Goal: Task Accomplishment & Management: Use online tool/utility

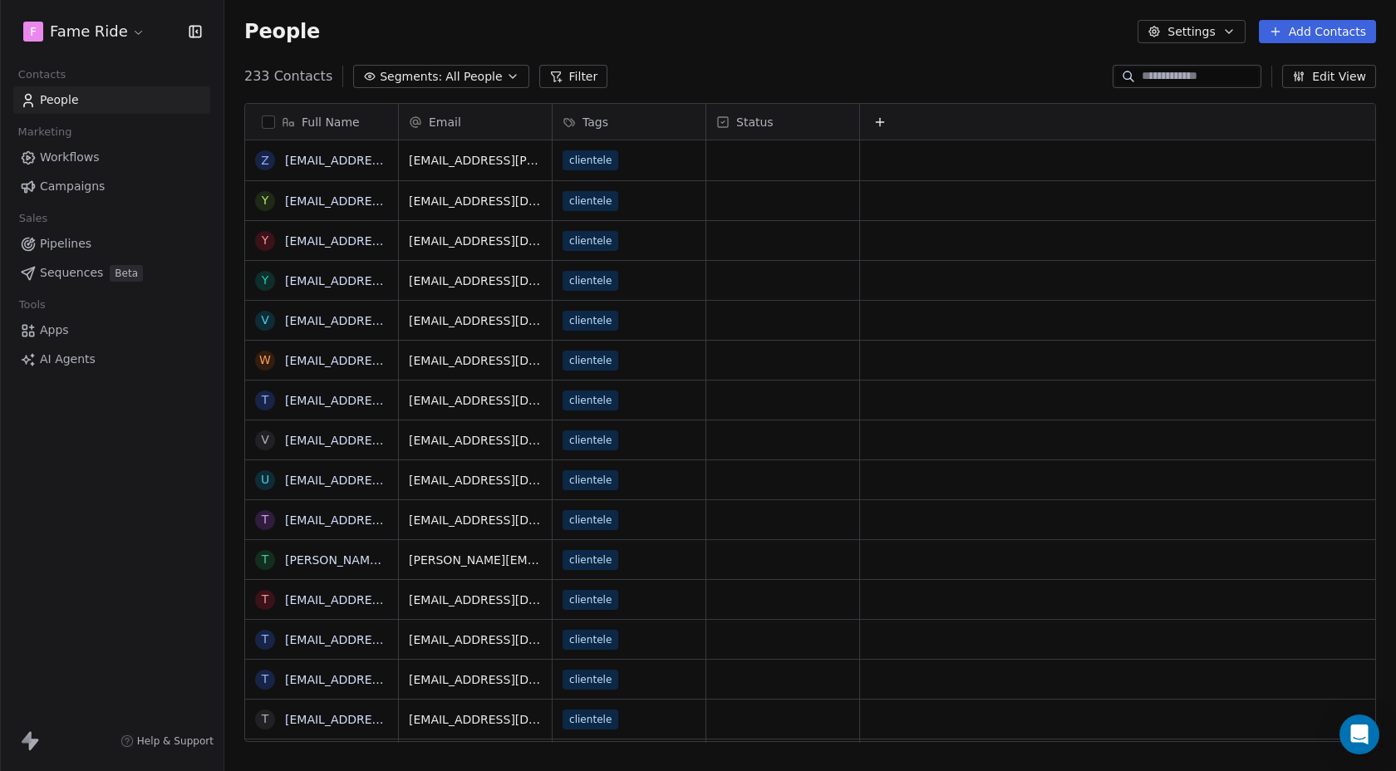
scroll to position [679, 1171]
click at [76, 189] on span "Campaigns" at bounding box center [72, 186] width 65 height 17
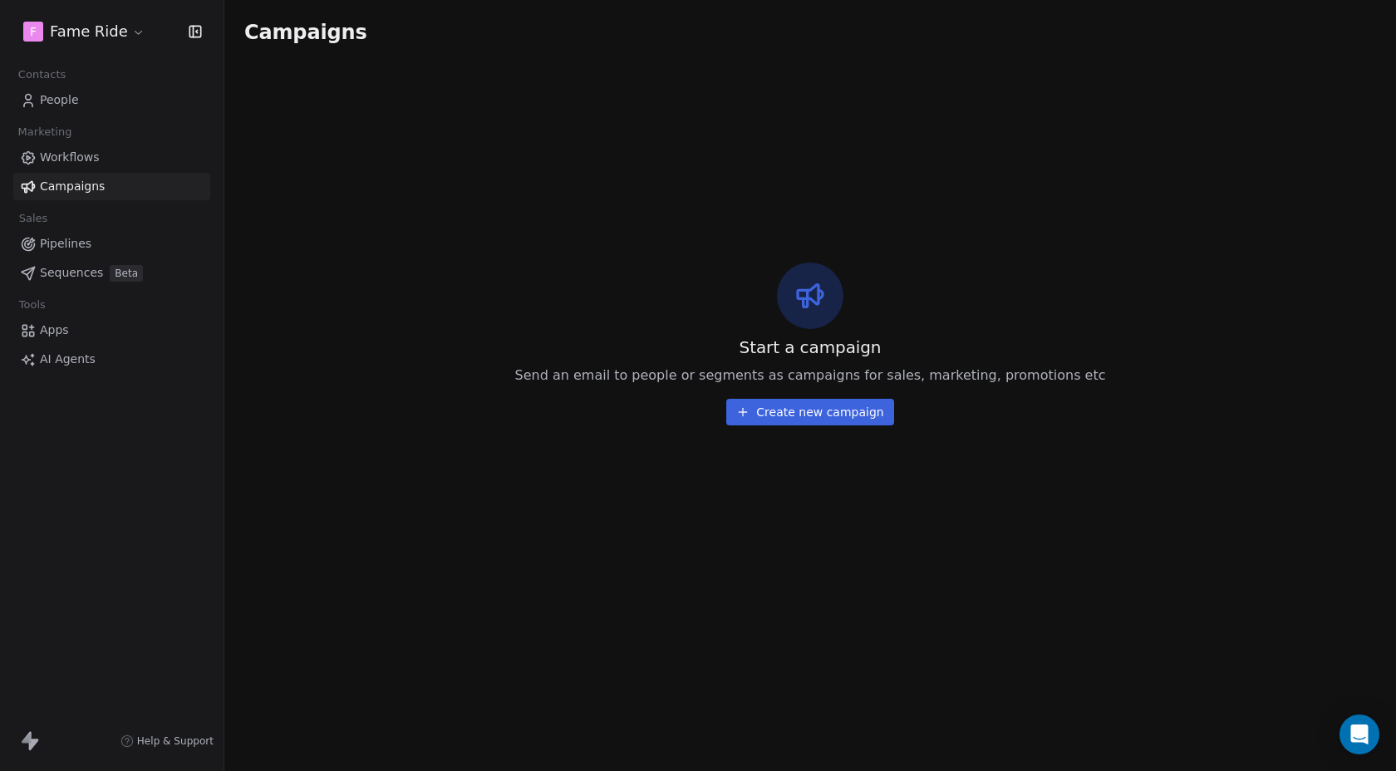
click at [799, 410] on button "Create new campaign" at bounding box center [809, 412] width 167 height 27
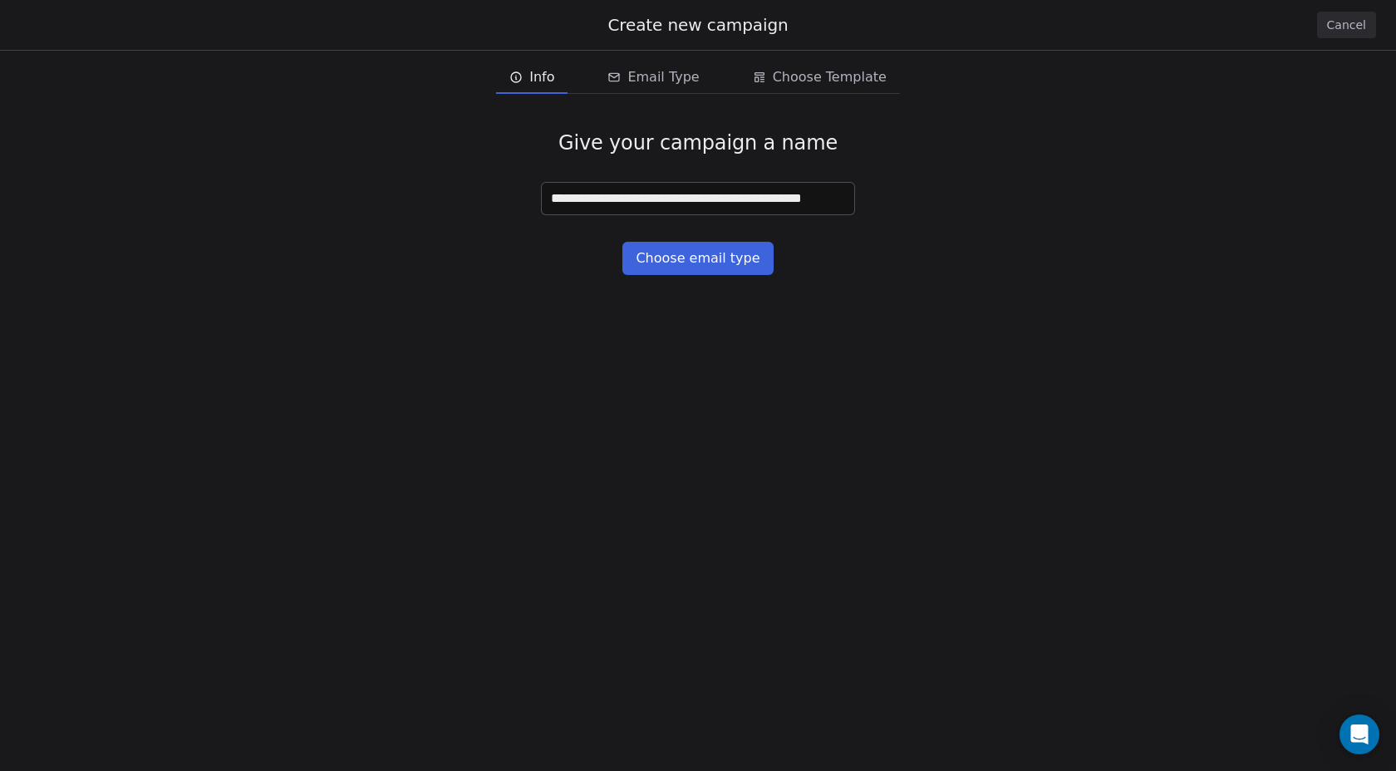
type input "**********"
click at [686, 244] on button "Choose email type" at bounding box center [697, 258] width 150 height 33
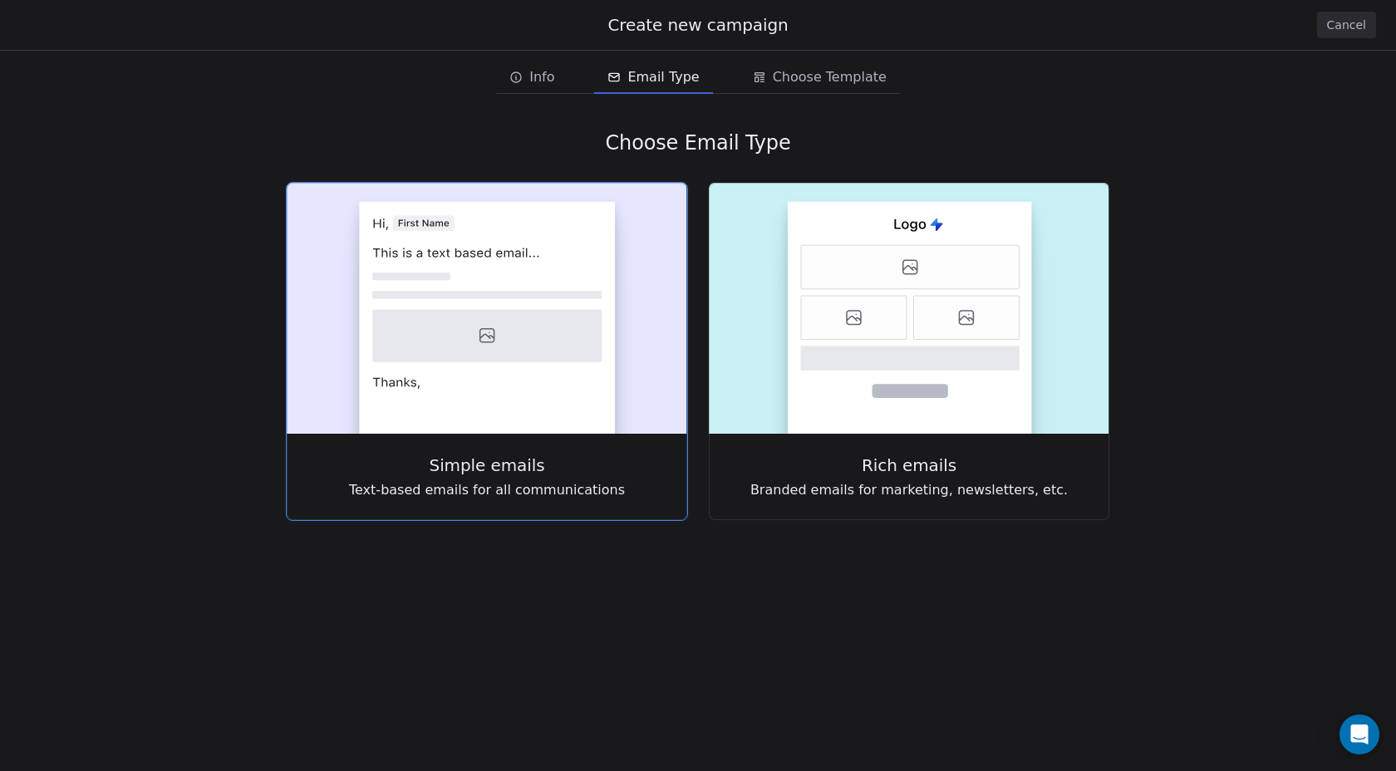
click at [686, 261] on rect at bounding box center [487, 308] width 400 height 251
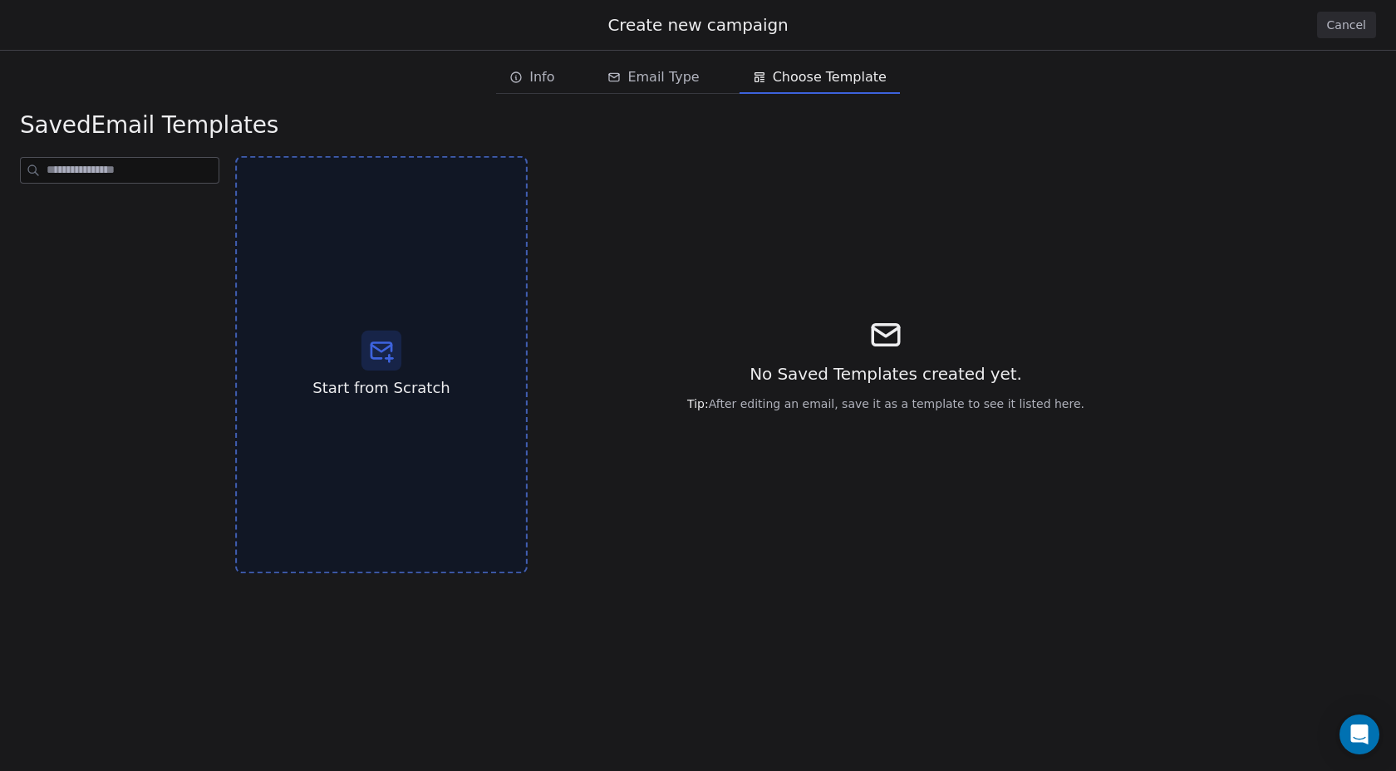
click at [442, 303] on div "Start from Scratch" at bounding box center [381, 365] width 292 height 418
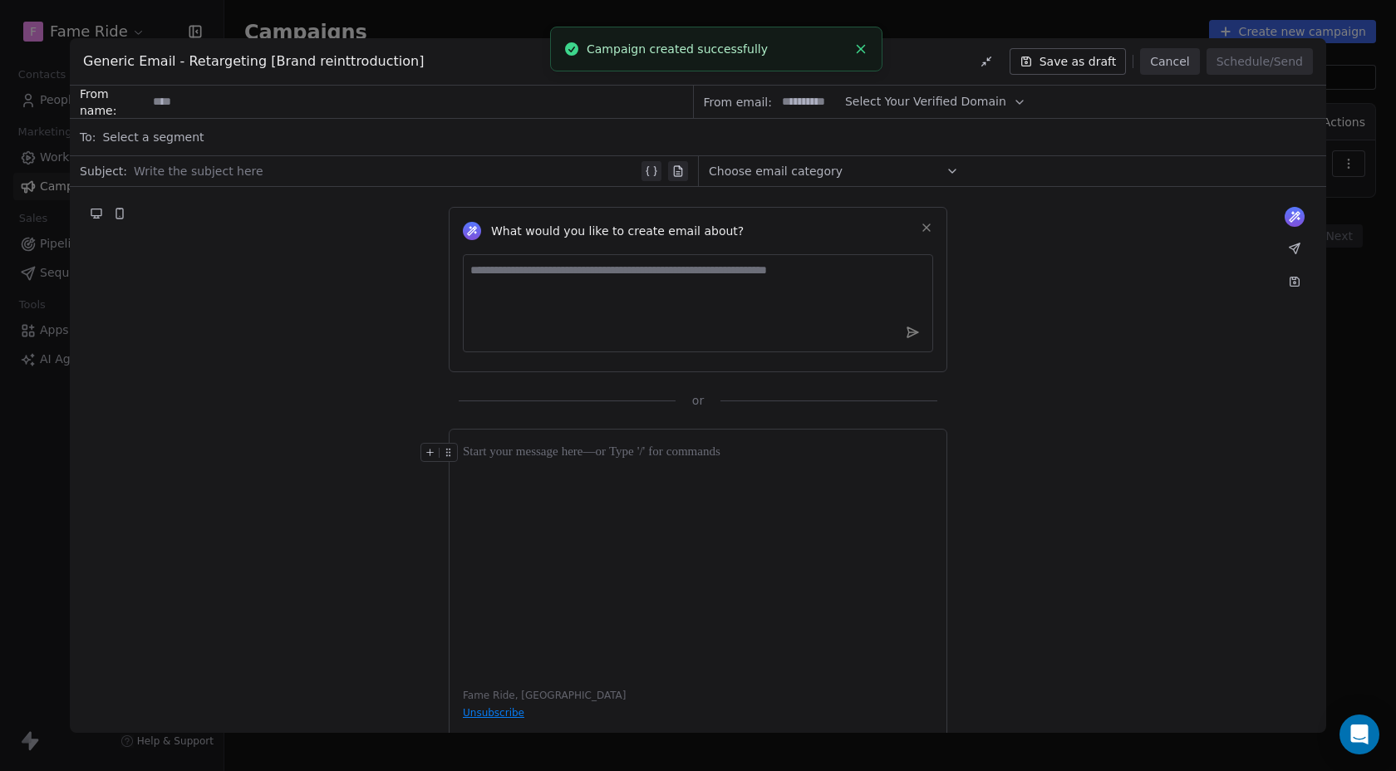
click at [1165, 61] on button "Cancel" at bounding box center [1169, 61] width 59 height 27
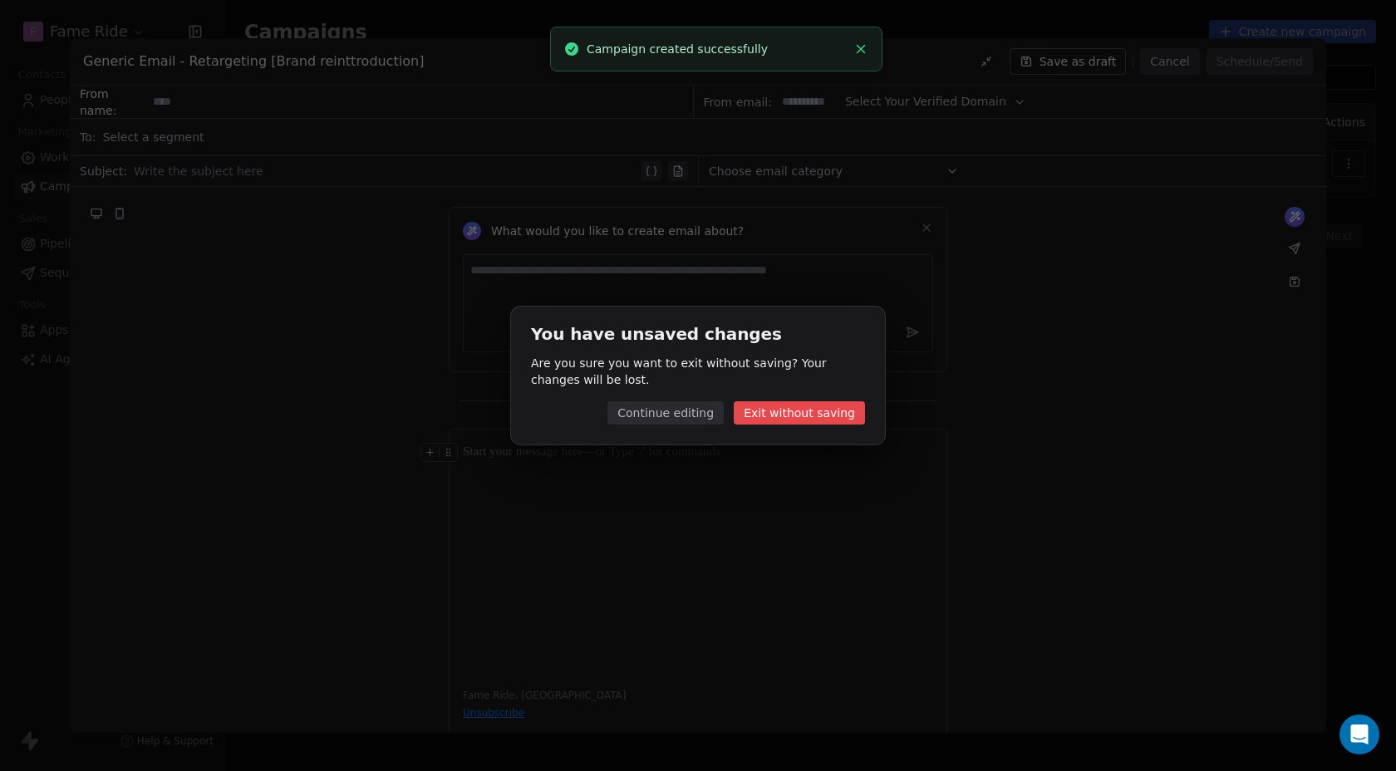
click at [805, 410] on button "Exit without saving" at bounding box center [799, 412] width 131 height 23
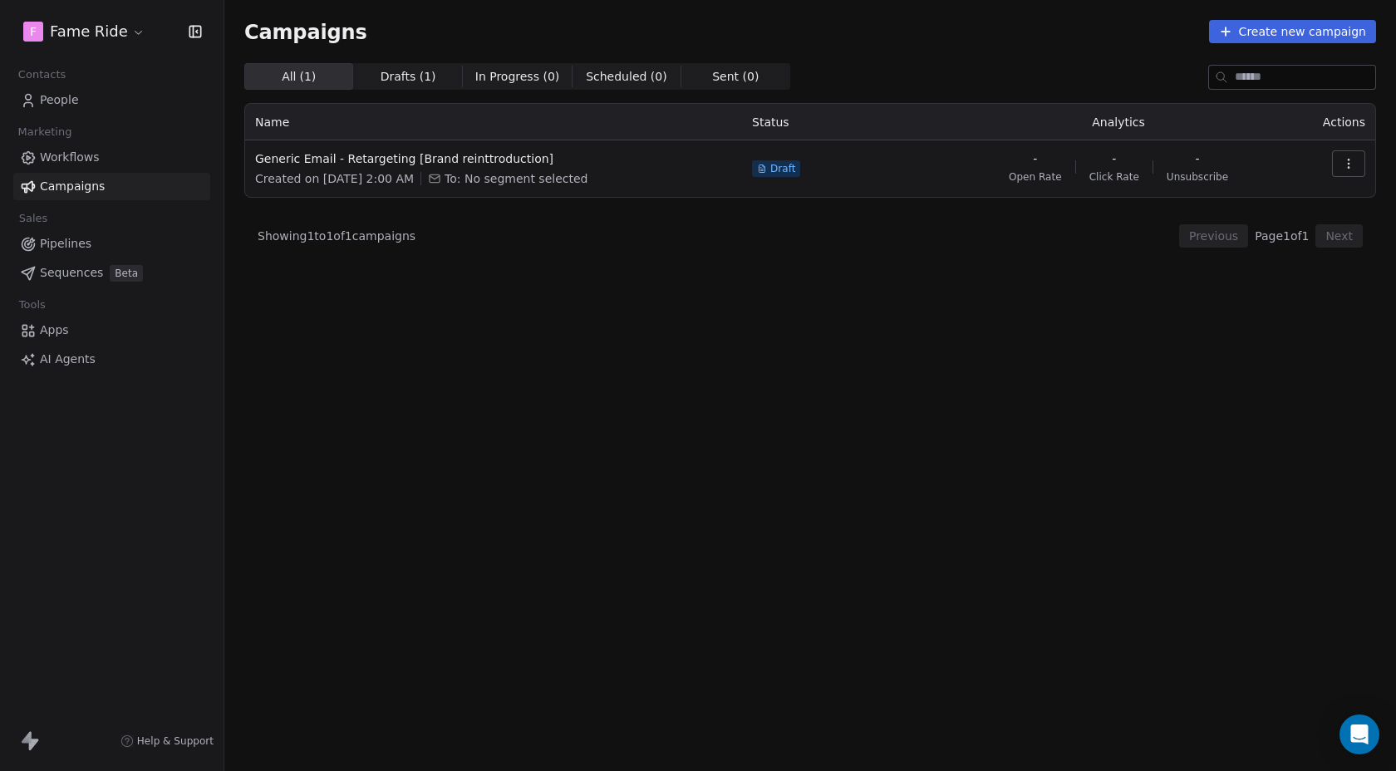
click at [1352, 165] on icon "button" at bounding box center [1348, 163] width 13 height 13
click at [1281, 271] on div "Delete" at bounding box center [1274, 281] width 168 height 27
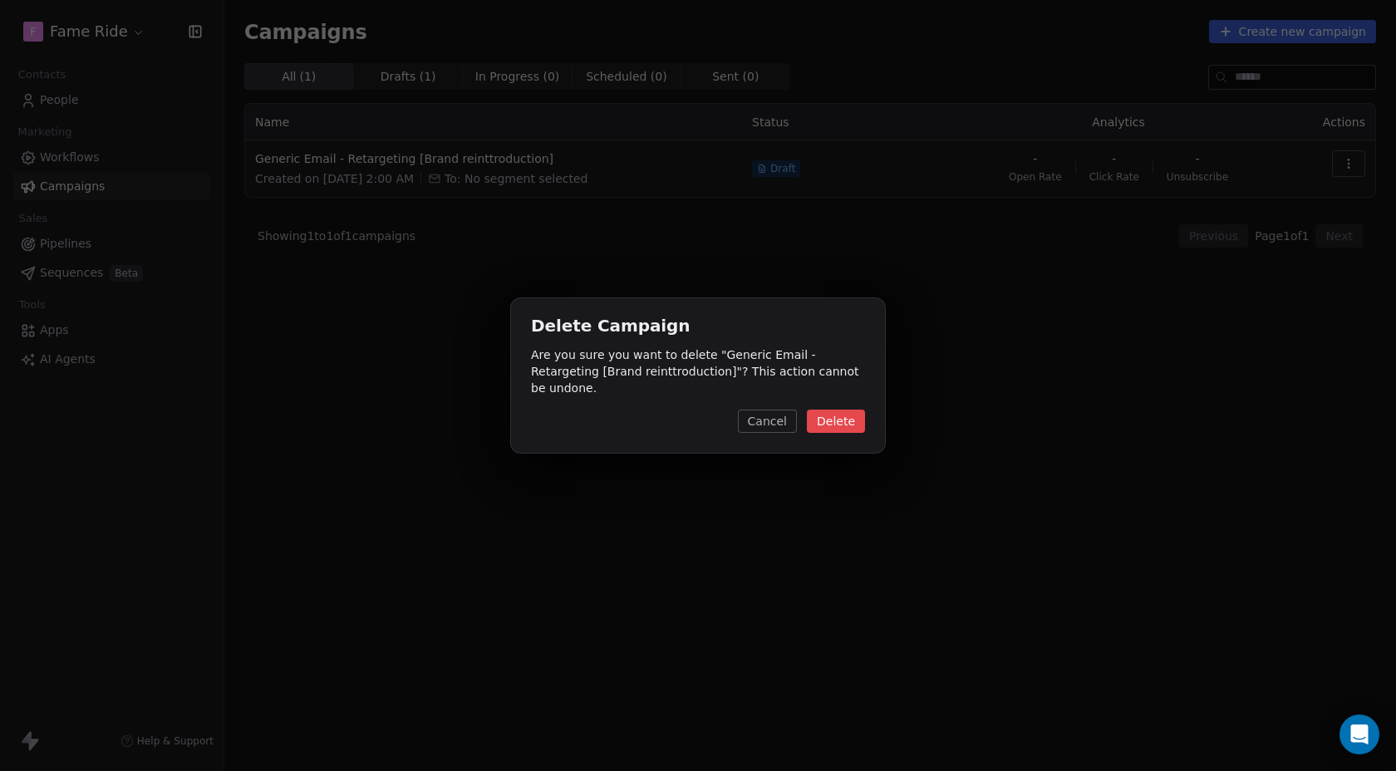
click at [777, 415] on button "Cancel" at bounding box center [767, 421] width 59 height 23
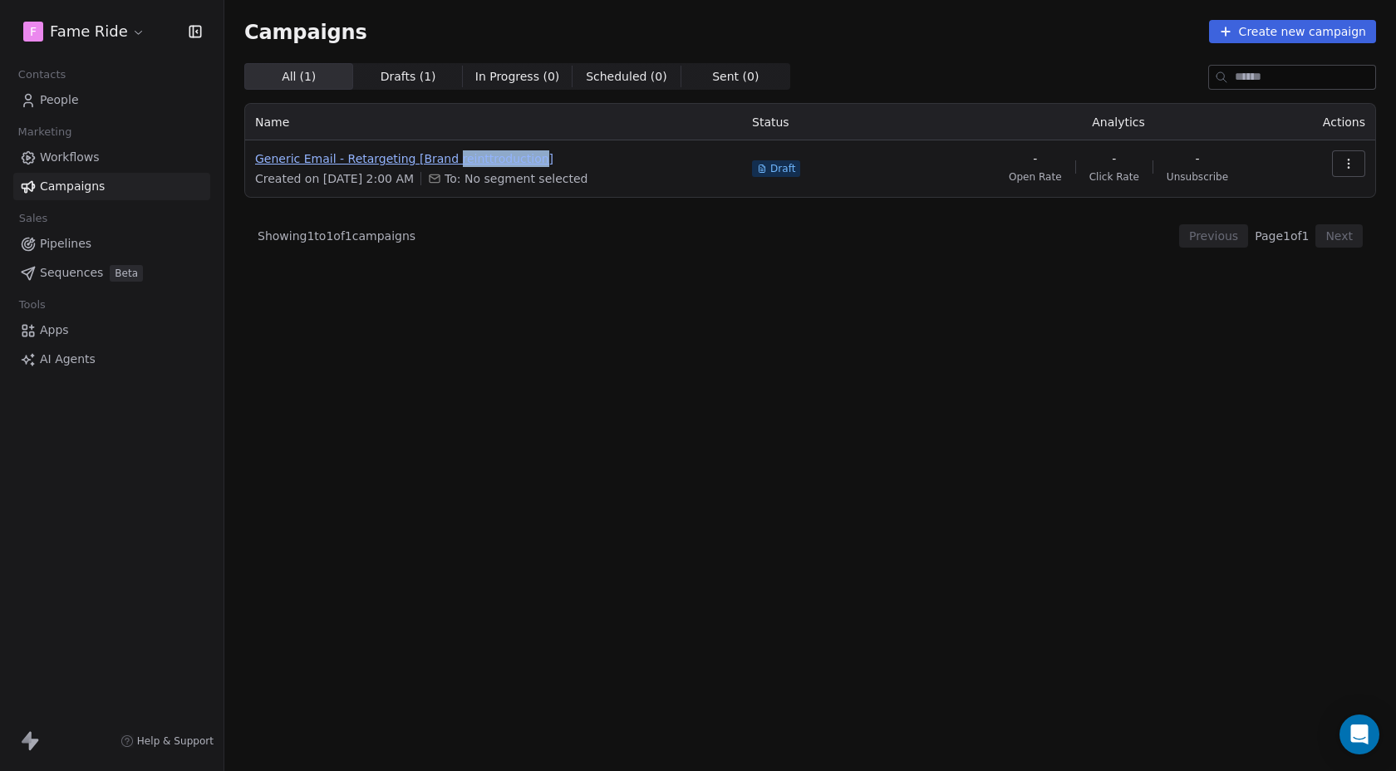
copy span "reinttroduction"
click at [1358, 155] on button "button" at bounding box center [1348, 163] width 33 height 27
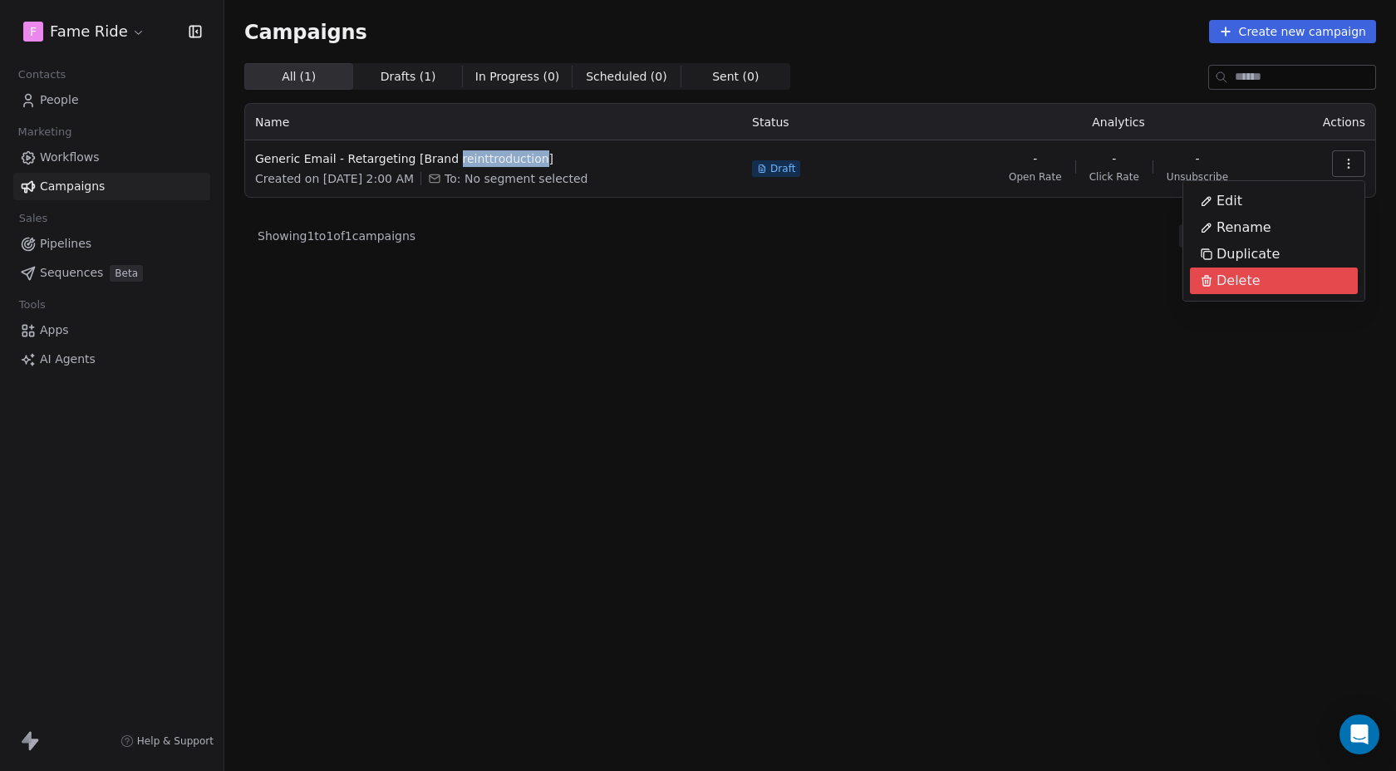
click at [1278, 282] on div "Delete" at bounding box center [1274, 281] width 168 height 27
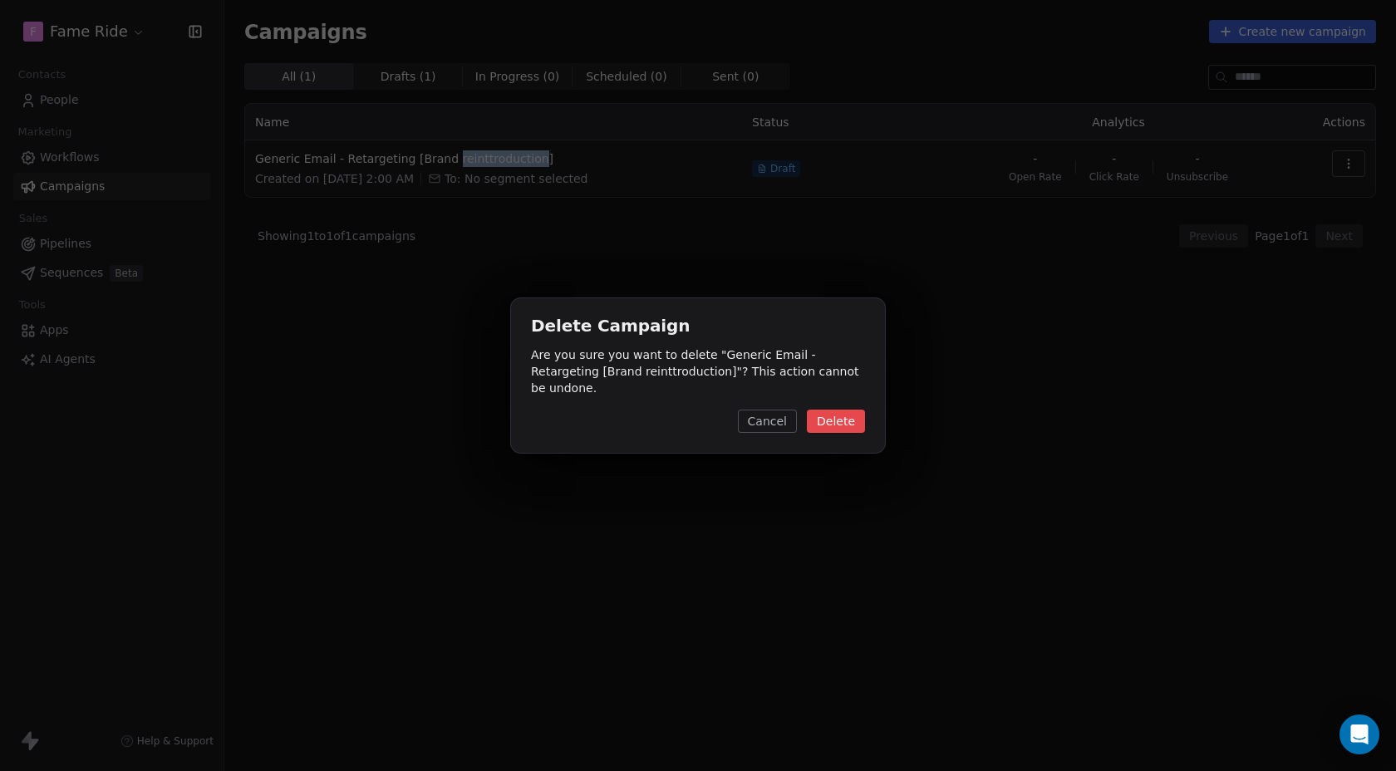
click at [857, 397] on div "Delete Campaign Are you sure you want to delete " Generic Email - Retargeting […" at bounding box center [698, 375] width 374 height 154
click at [852, 410] on button "Delete" at bounding box center [836, 421] width 58 height 23
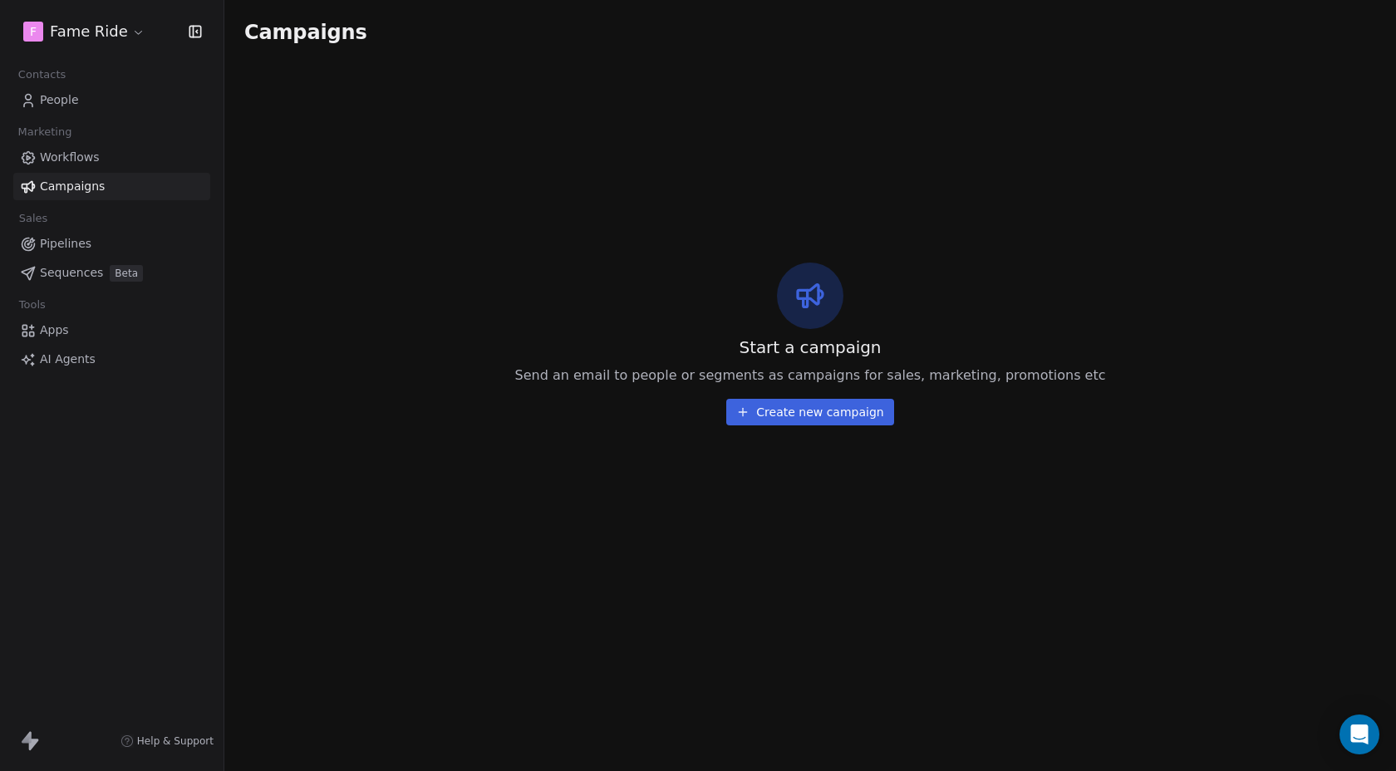
click at [837, 408] on button "Create new campaign" at bounding box center [809, 412] width 167 height 27
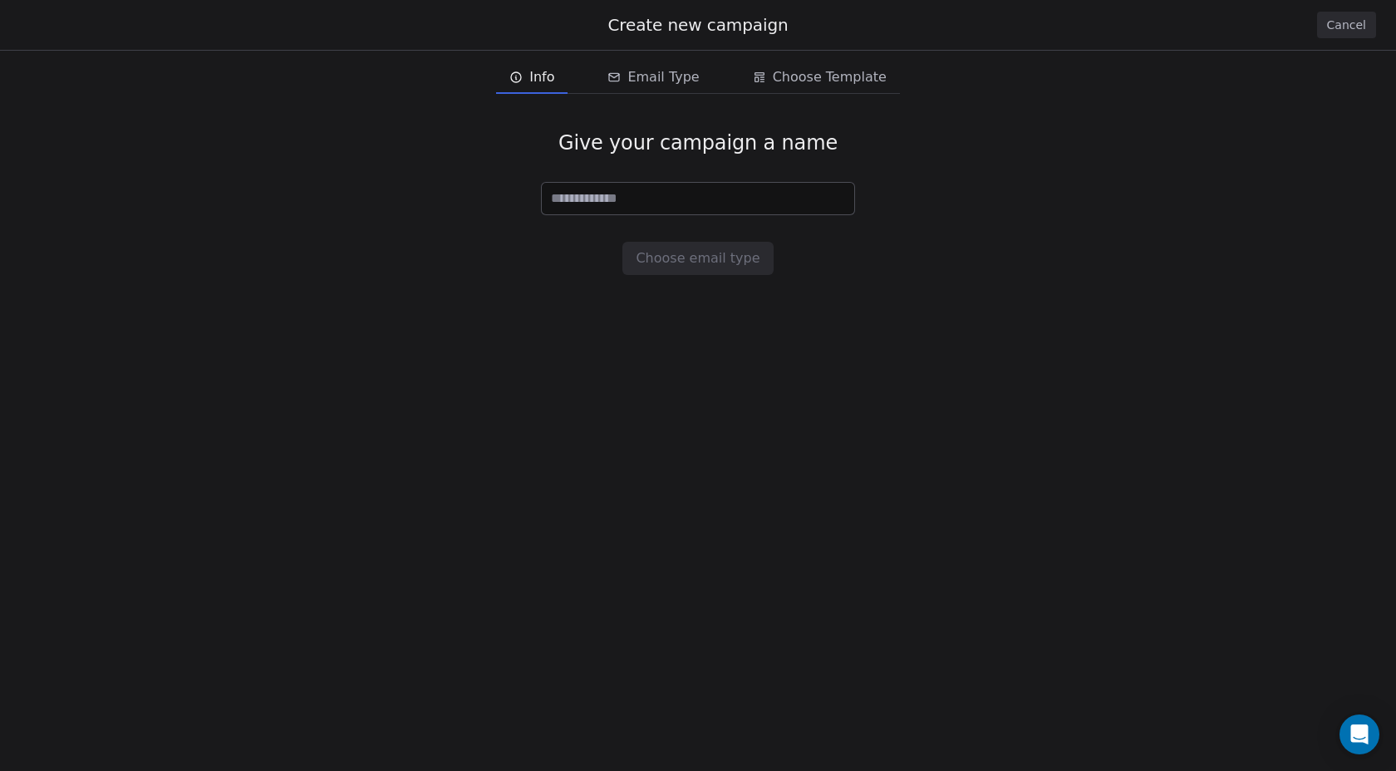
click at [685, 194] on input at bounding box center [698, 199] width 312 height 32
type input "**********"
click at [681, 244] on button "Choose email type" at bounding box center [697, 258] width 150 height 33
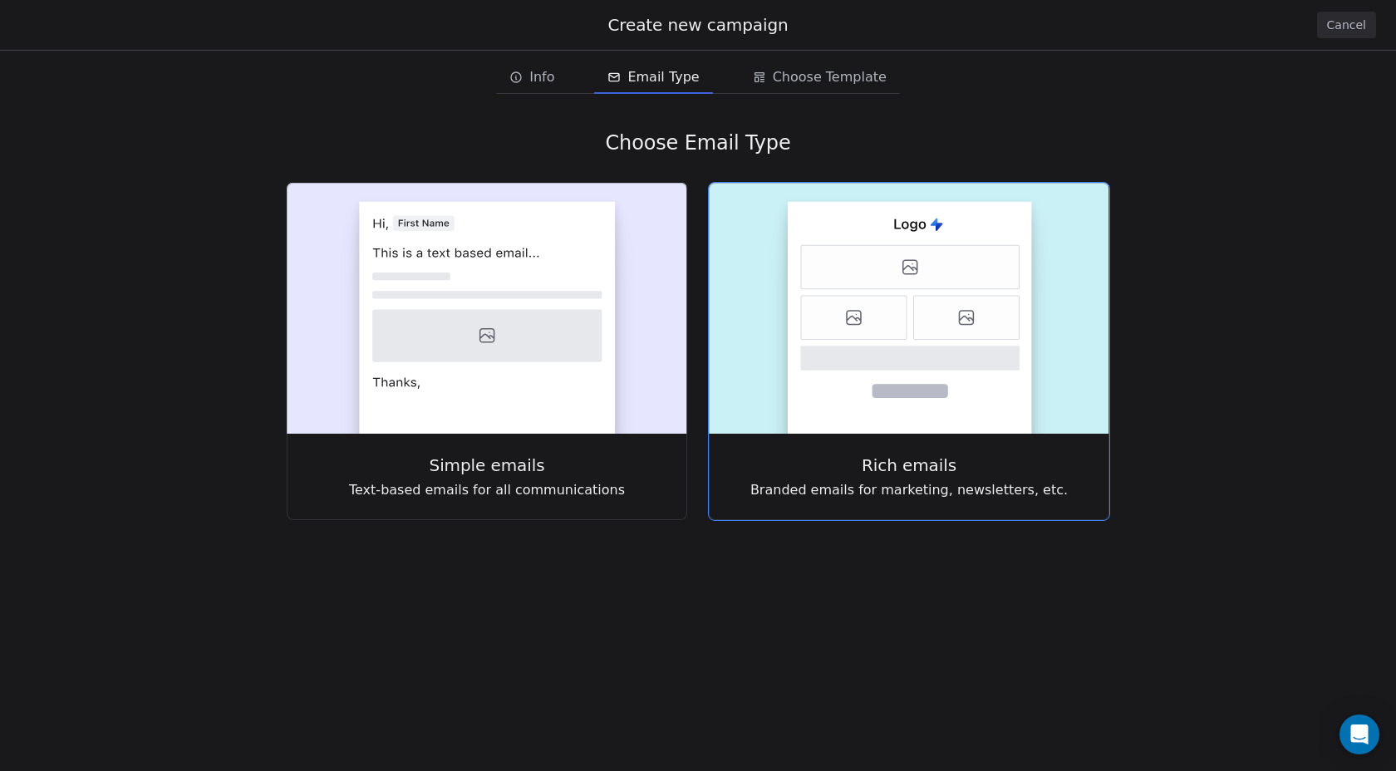
click at [858, 278] on icon at bounding box center [910, 267] width 219 height 44
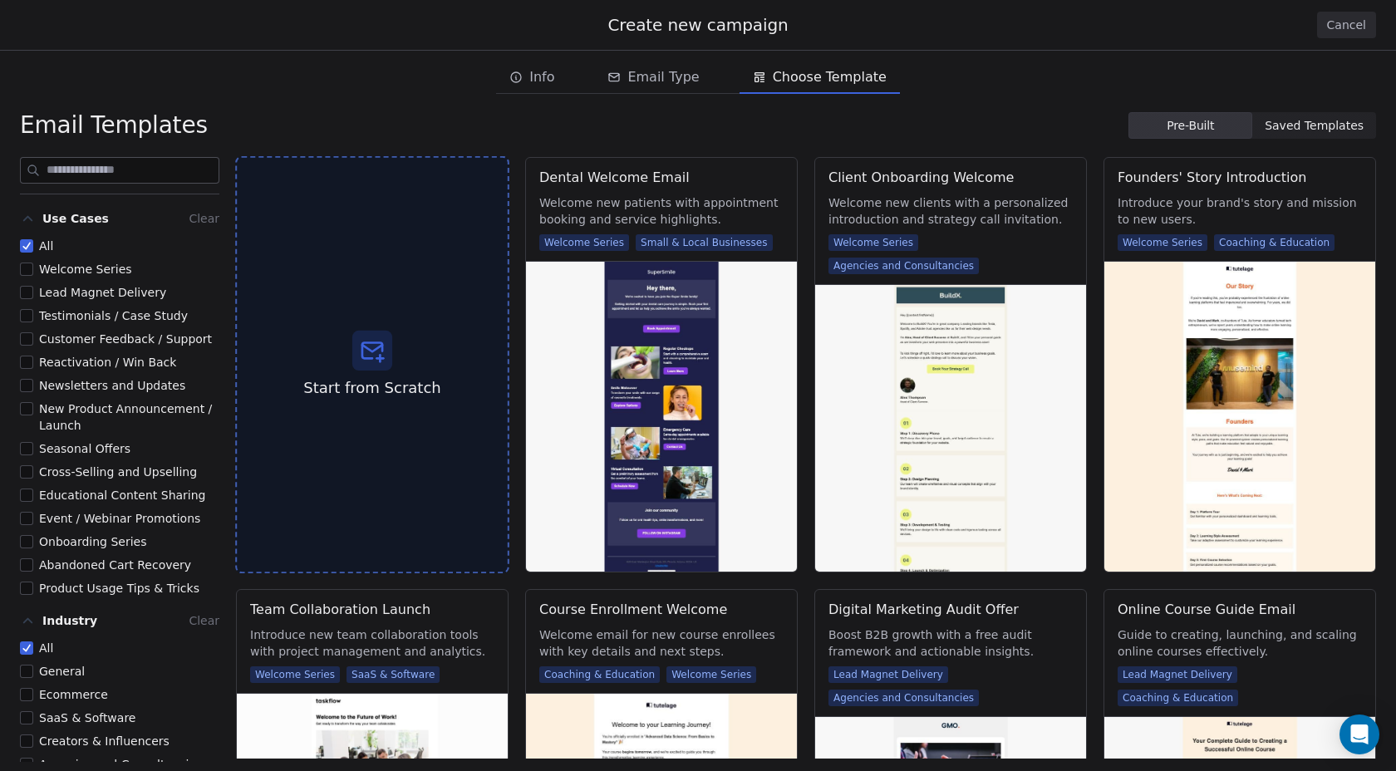
click at [485, 315] on div "Start from Scratch" at bounding box center [372, 365] width 274 height 418
